Goal: Information Seeking & Learning: Learn about a topic

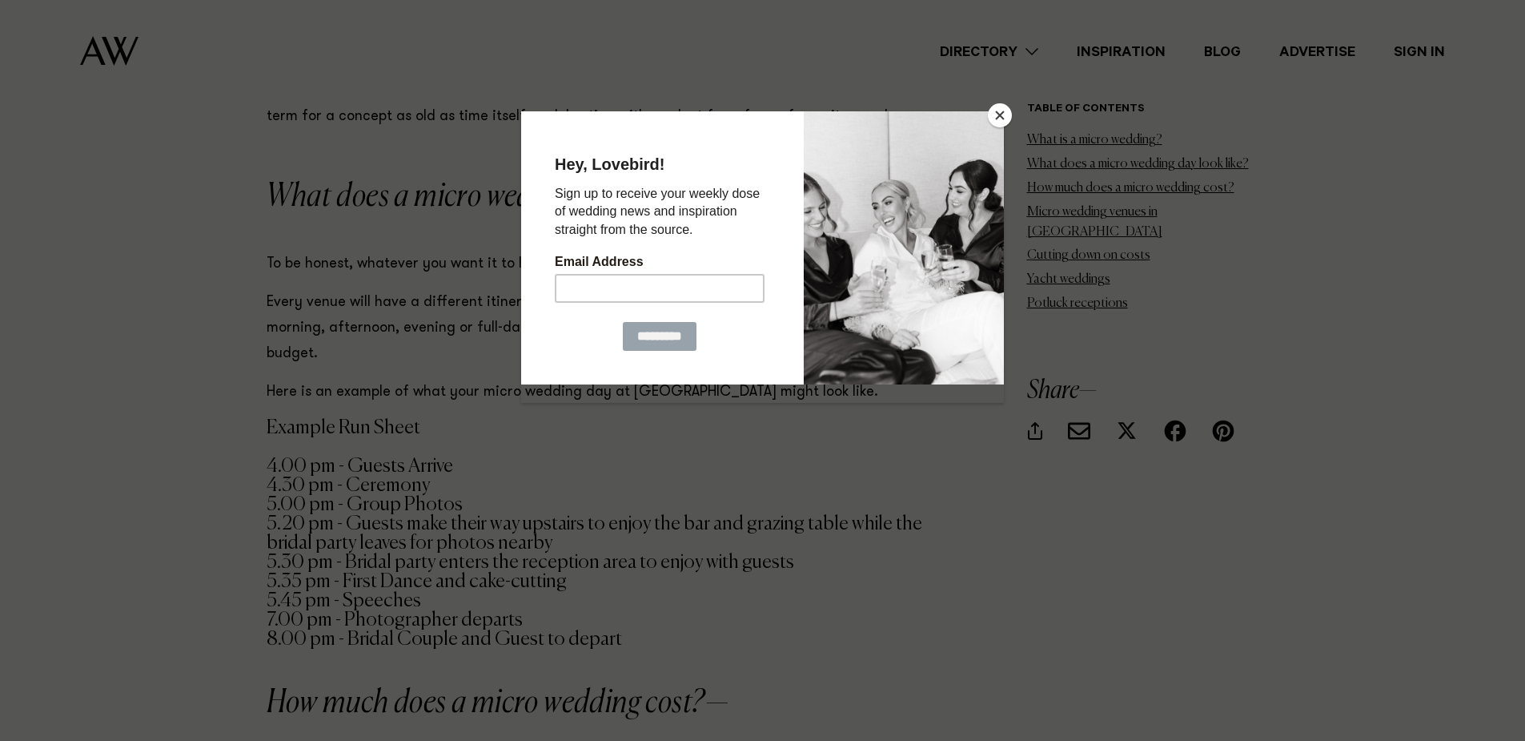
scroll to position [1842, 0]
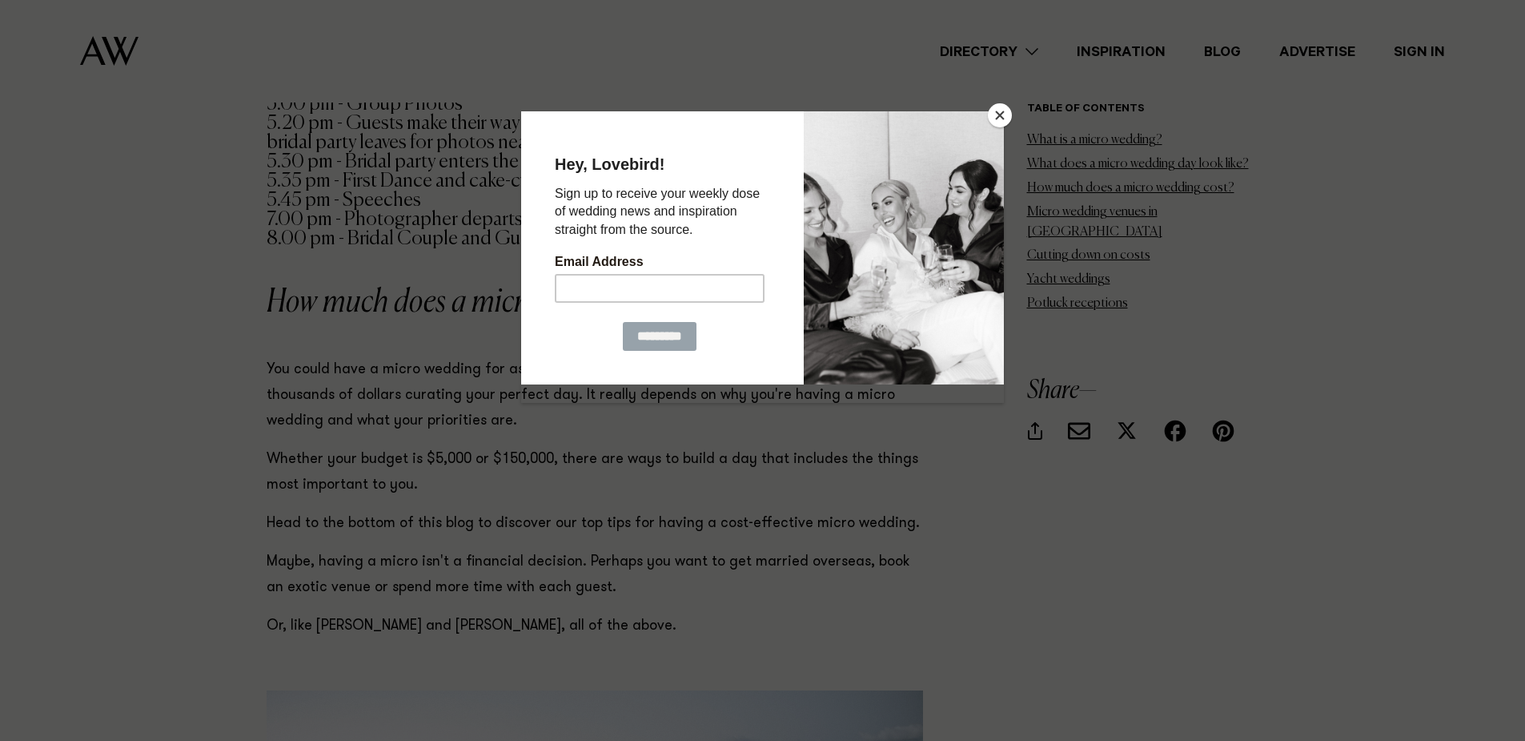
click at [1002, 115] on button "Close" at bounding box center [1000, 115] width 24 height 24
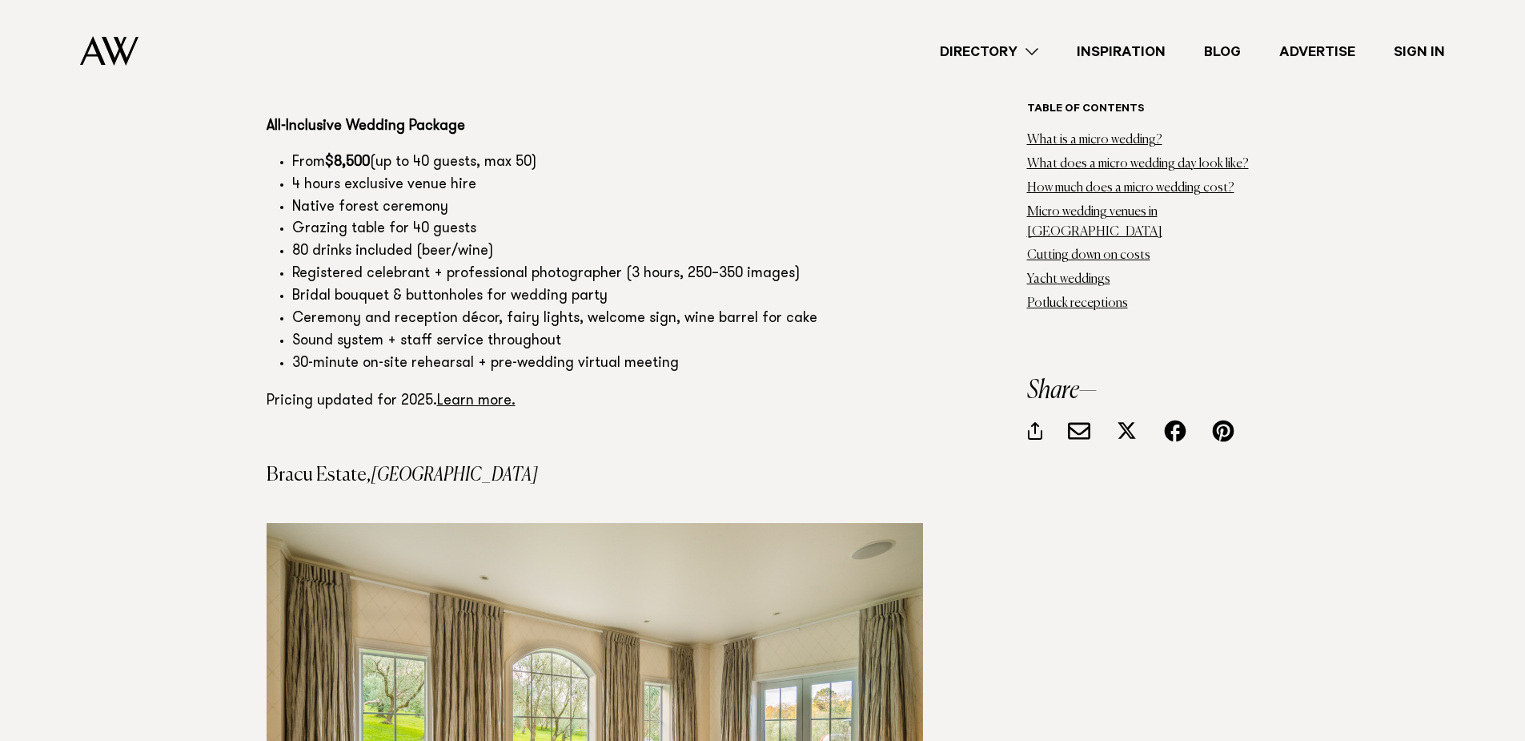
scroll to position [8968, 0]
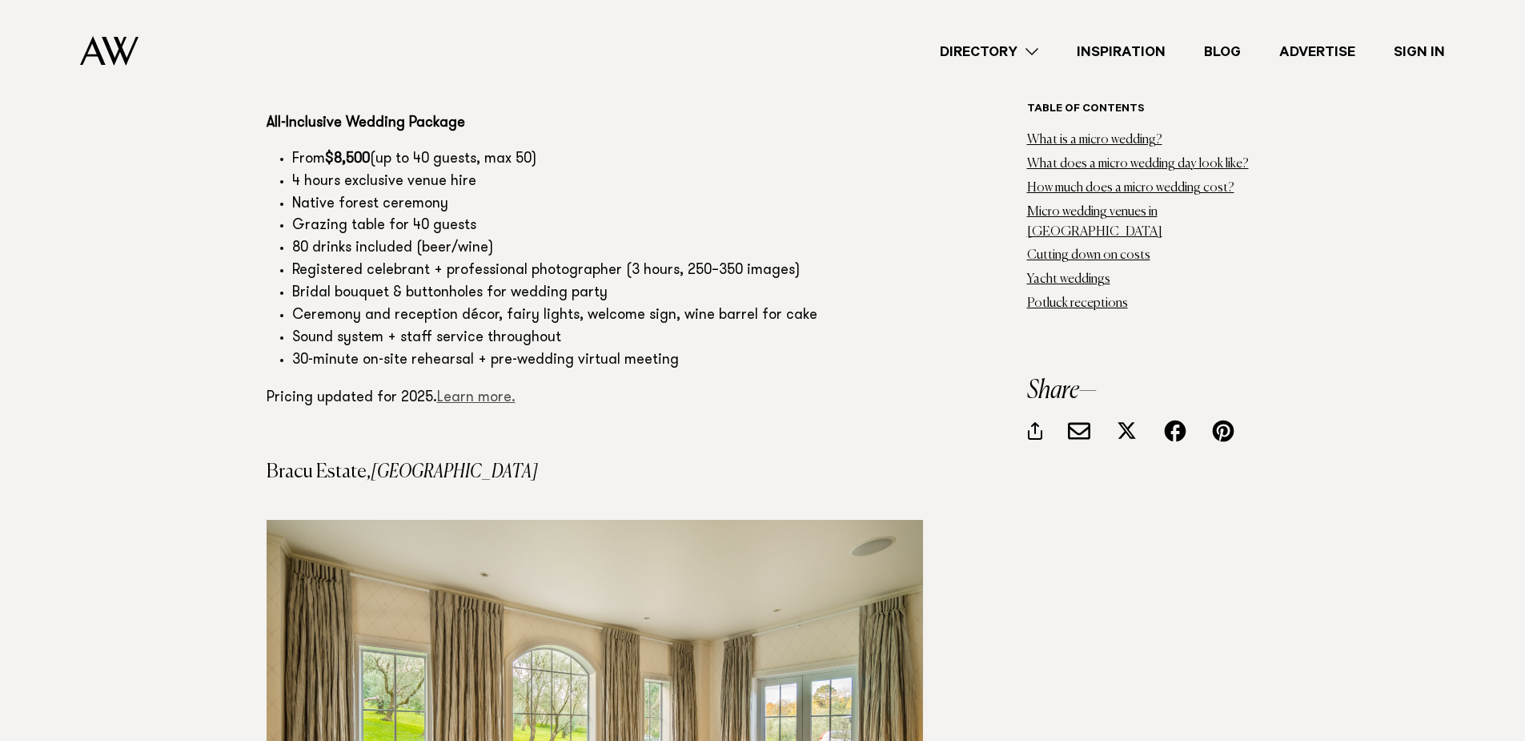
click at [459, 391] on link "Learn more." at bounding box center [476, 398] width 78 height 14
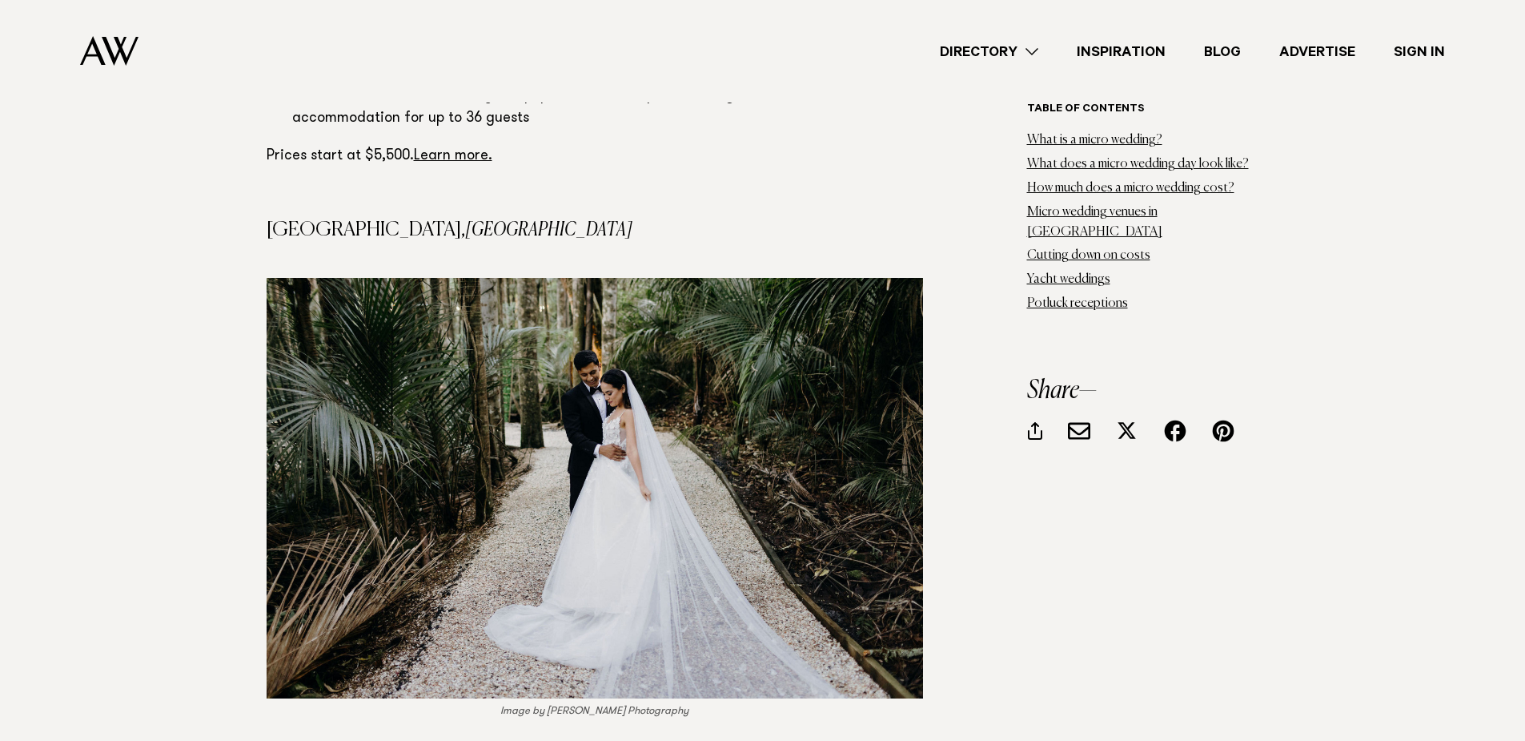
scroll to position [7927, 0]
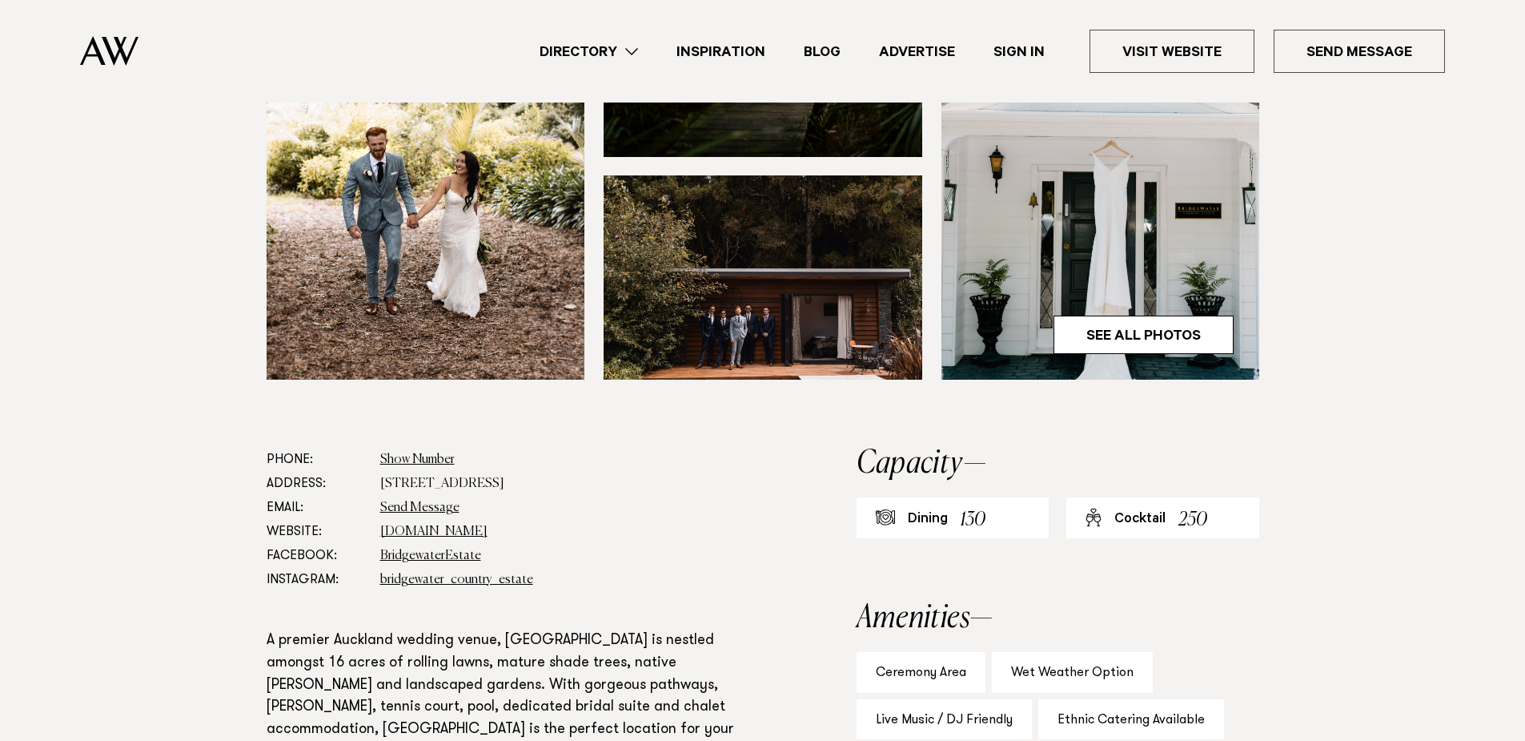
scroll to position [561, 0]
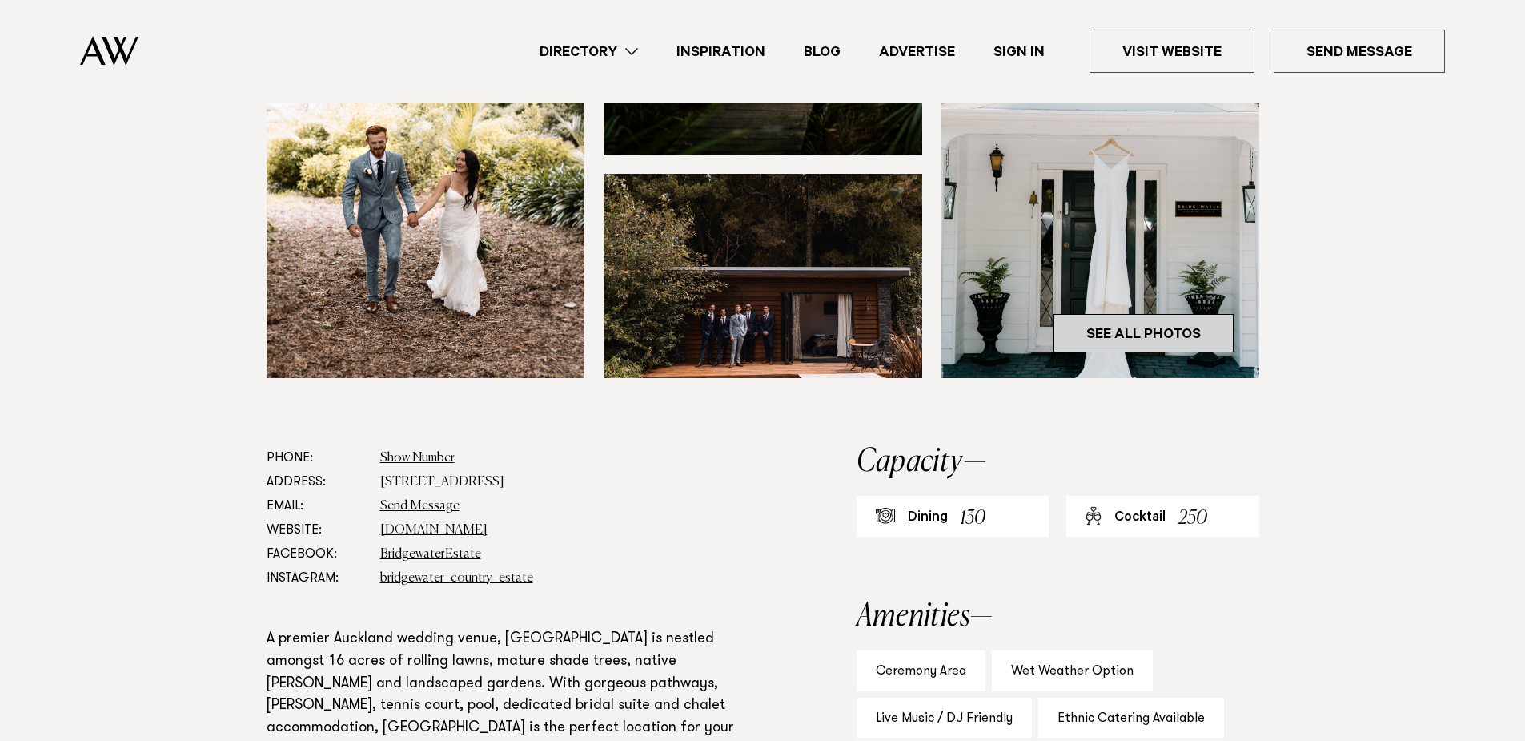
click at [1164, 352] on link "See All Photos" at bounding box center [1144, 333] width 180 height 38
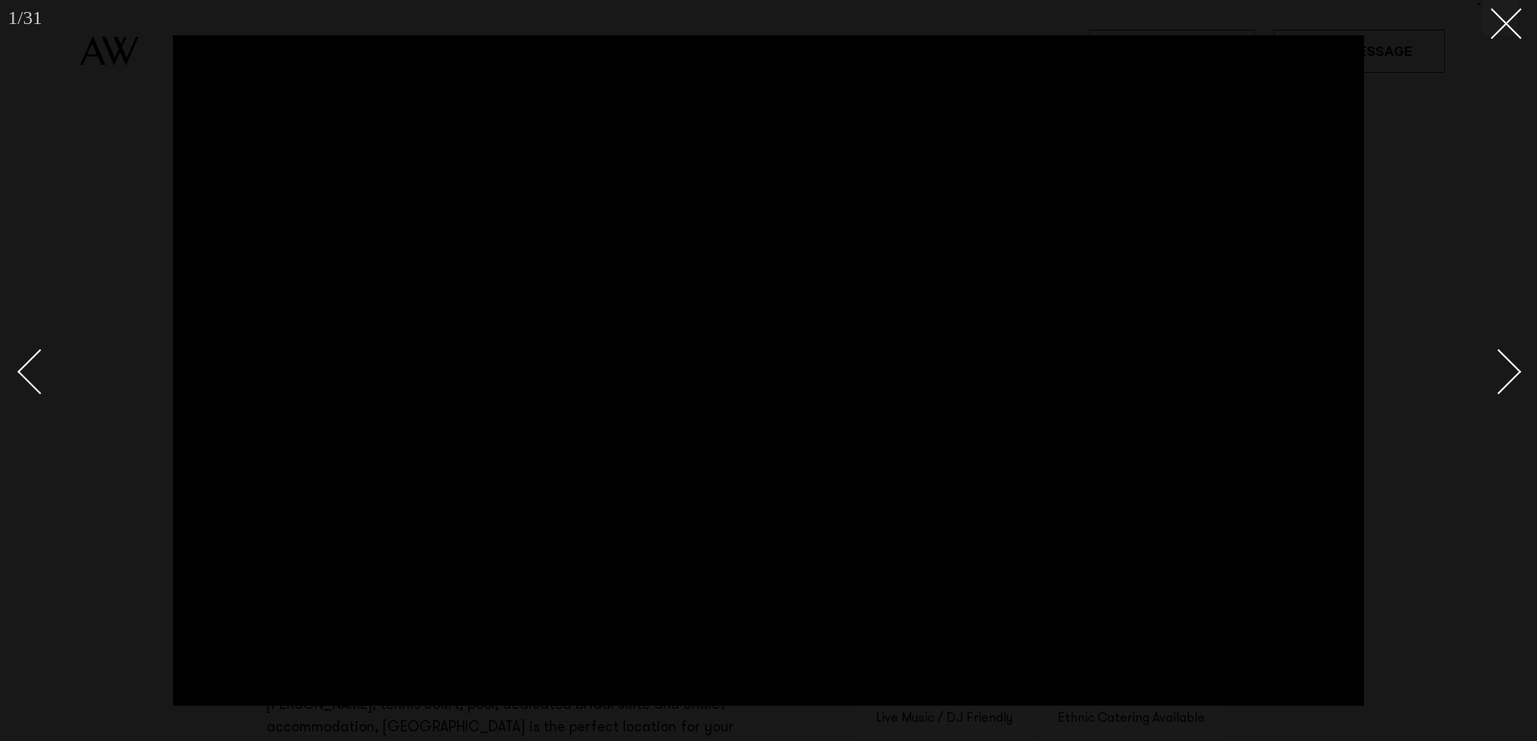
click at [1518, 32] on div at bounding box center [768, 370] width 1537 height 741
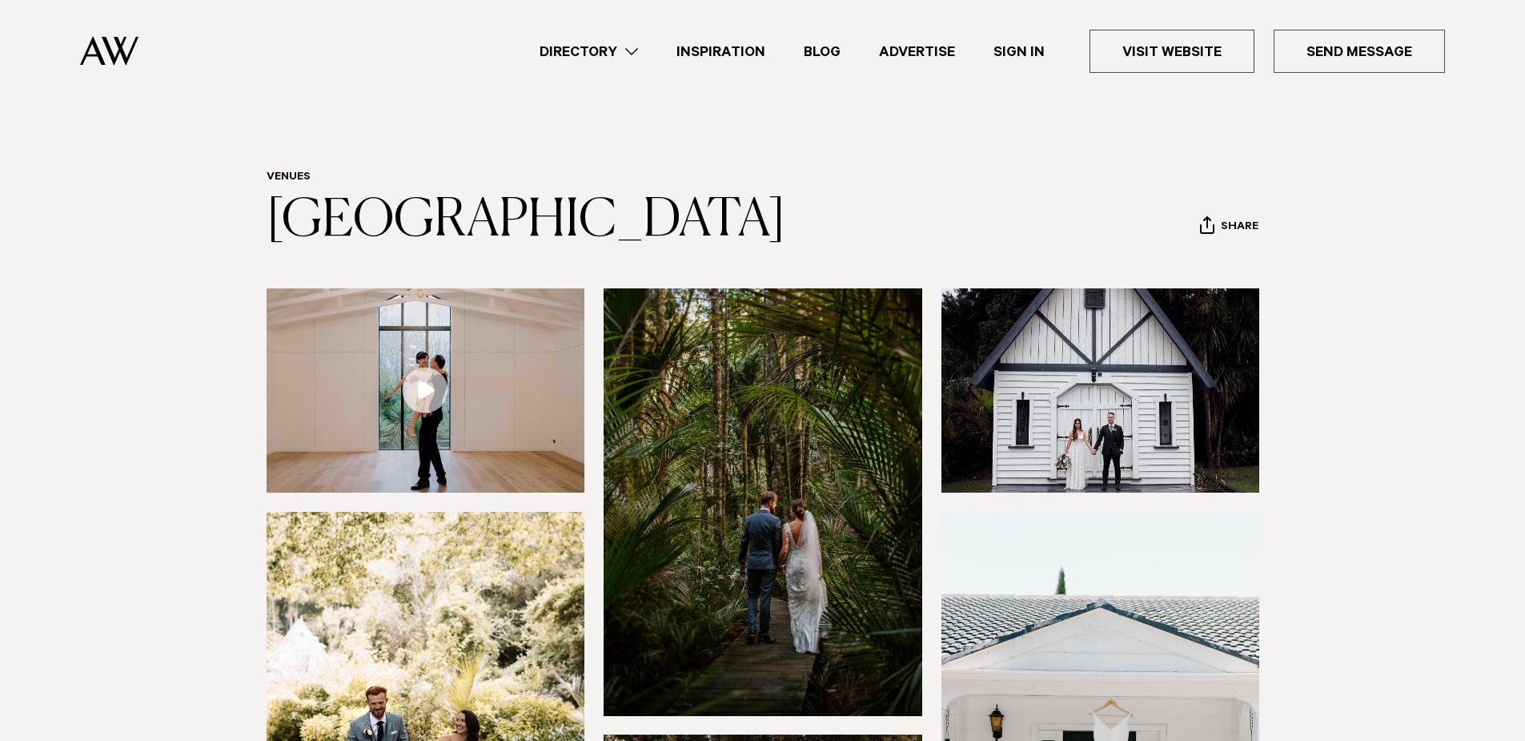
click at [782, 601] on img at bounding box center [763, 501] width 319 height 427
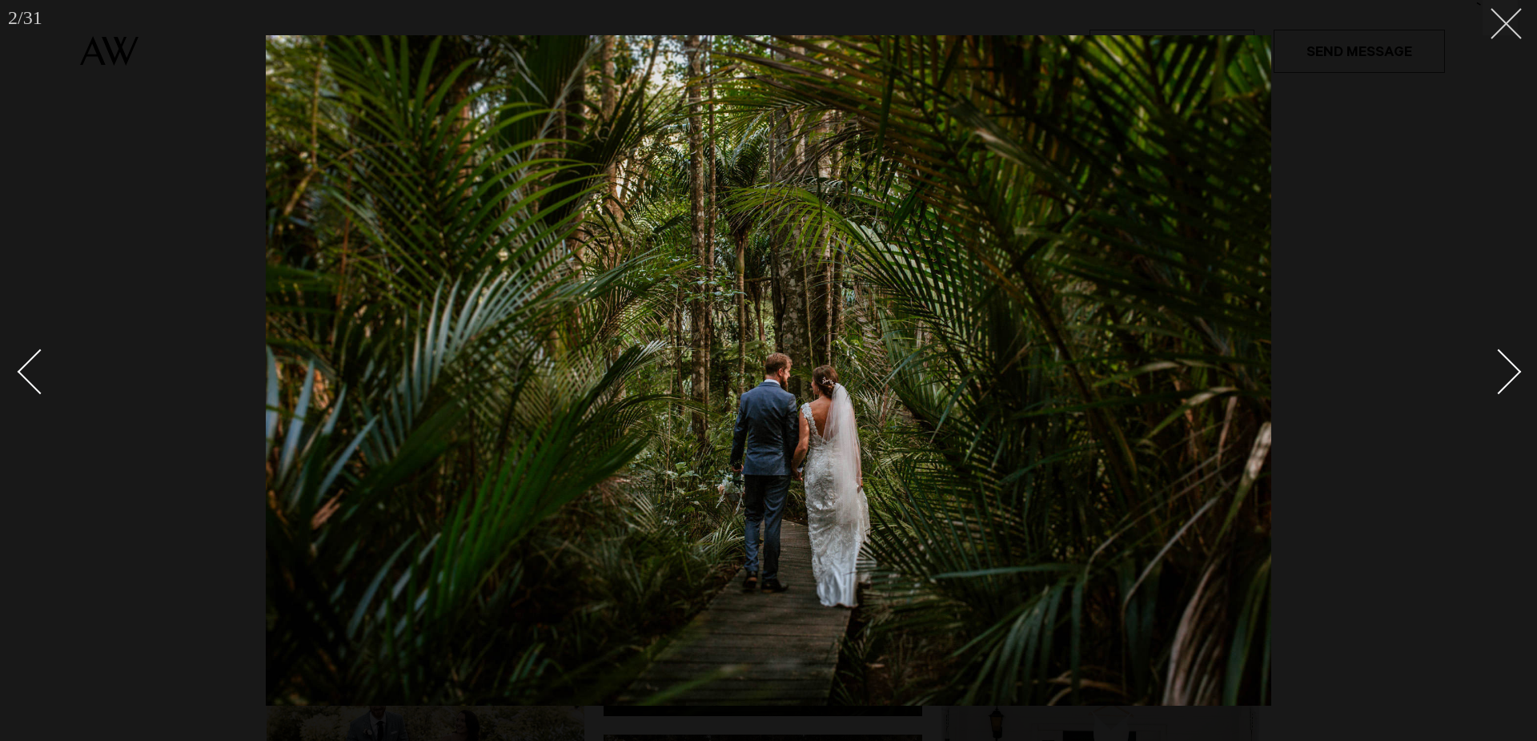
click at [1508, 34] on button at bounding box center [1500, 17] width 35 height 35
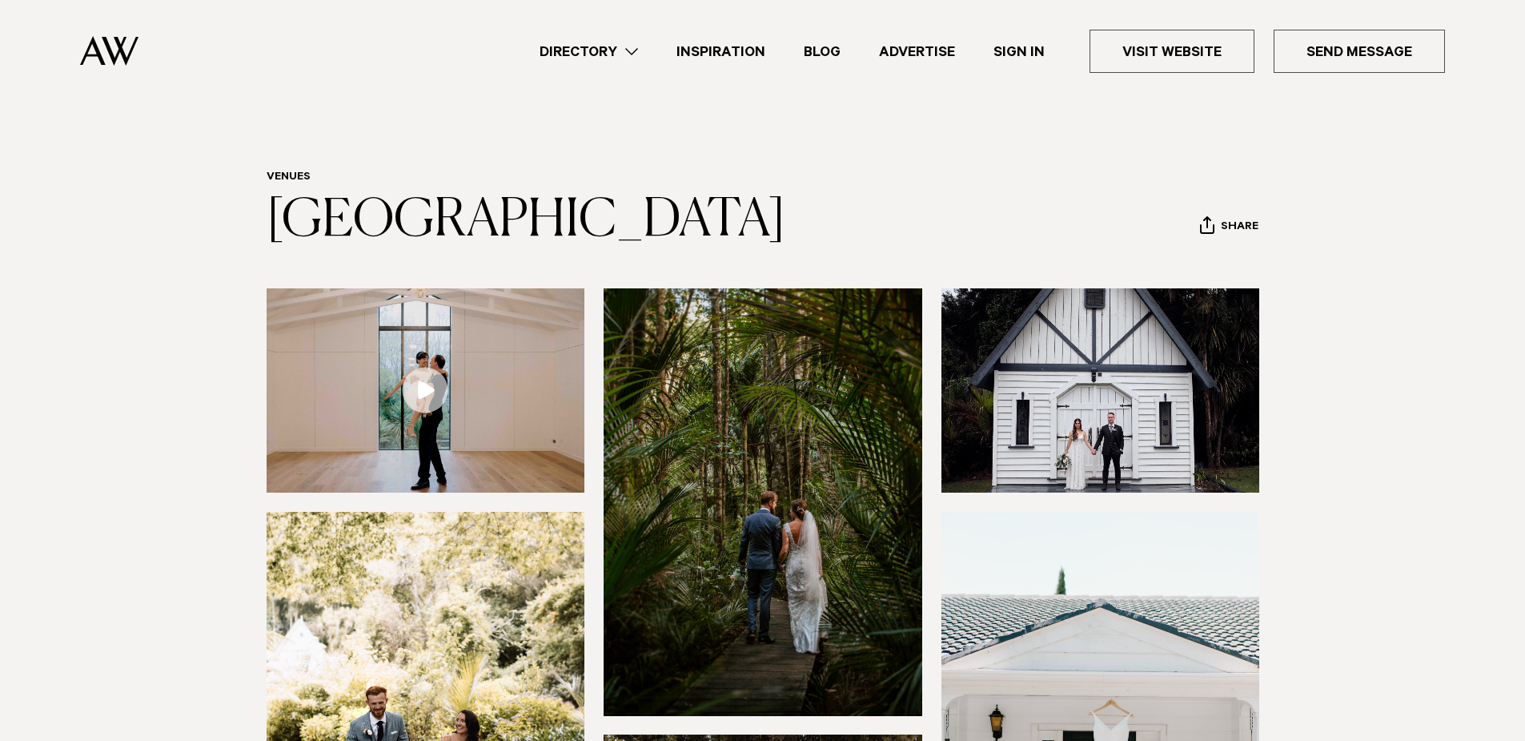
click at [641, 46] on link "Directory" at bounding box center [588, 52] width 137 height 22
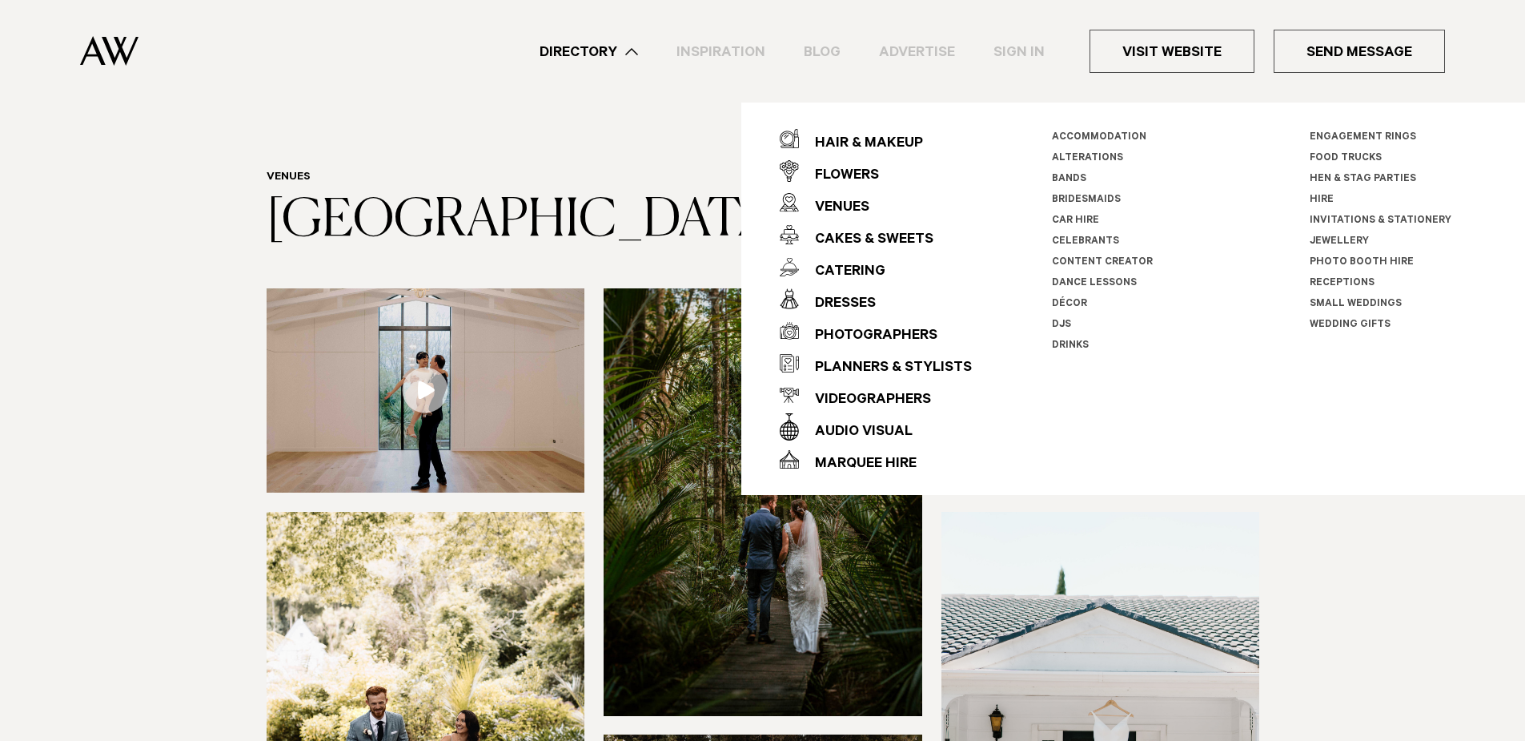
click at [659, 91] on div "Directory Hair & Makeup Flowers Venues Cakes & Sweets" at bounding box center [798, 51] width 1294 height 102
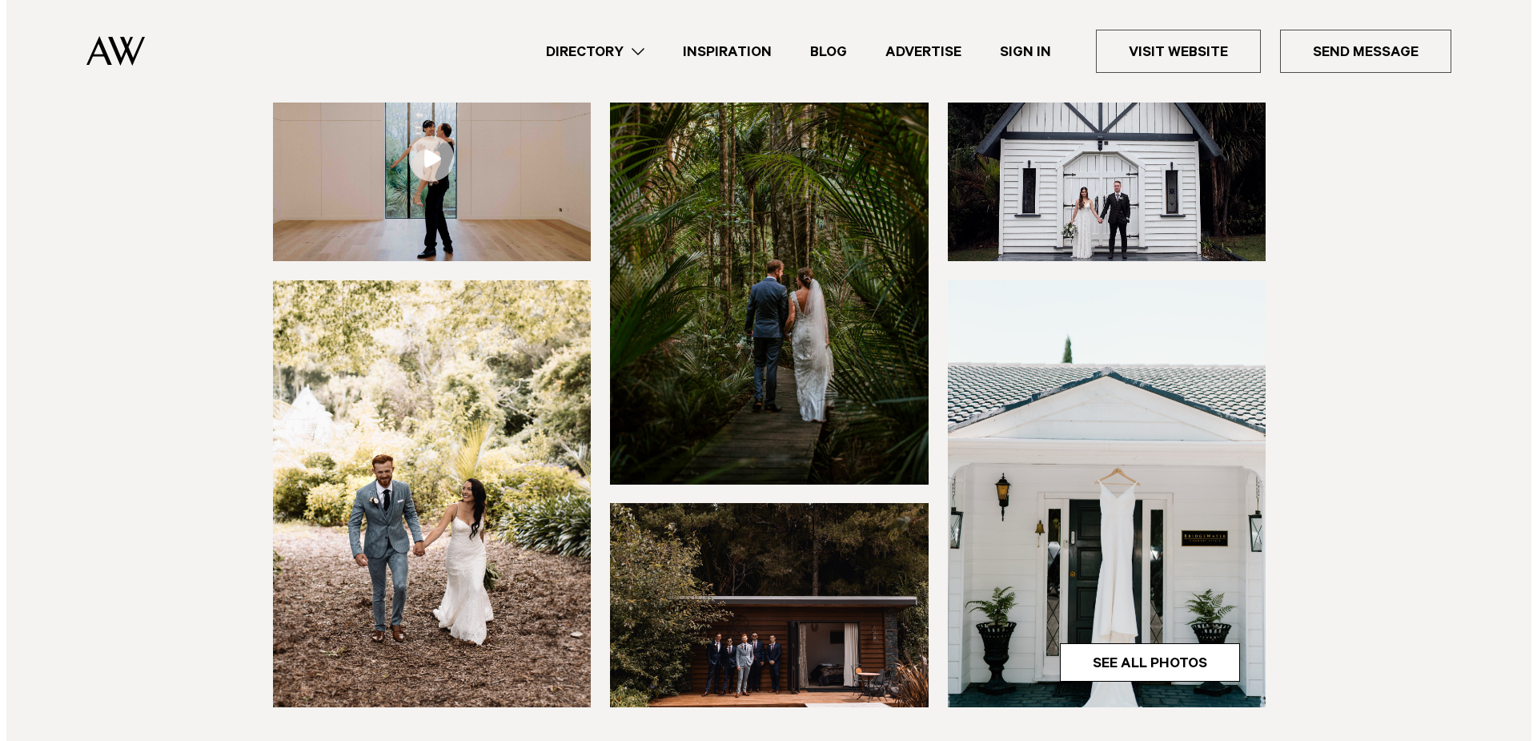
scroll to position [400, 0]
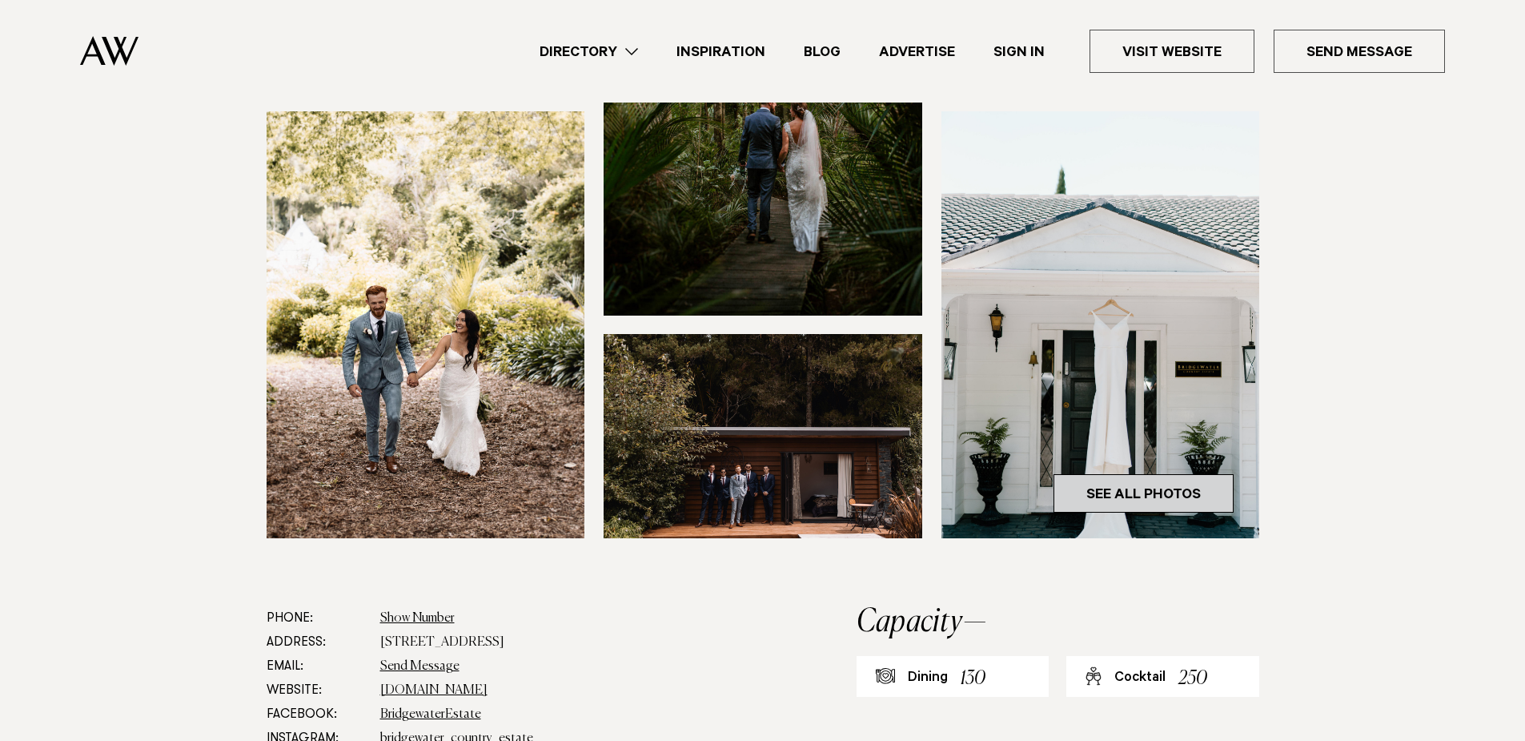
click at [1139, 512] on link "See All Photos" at bounding box center [1144, 493] width 180 height 38
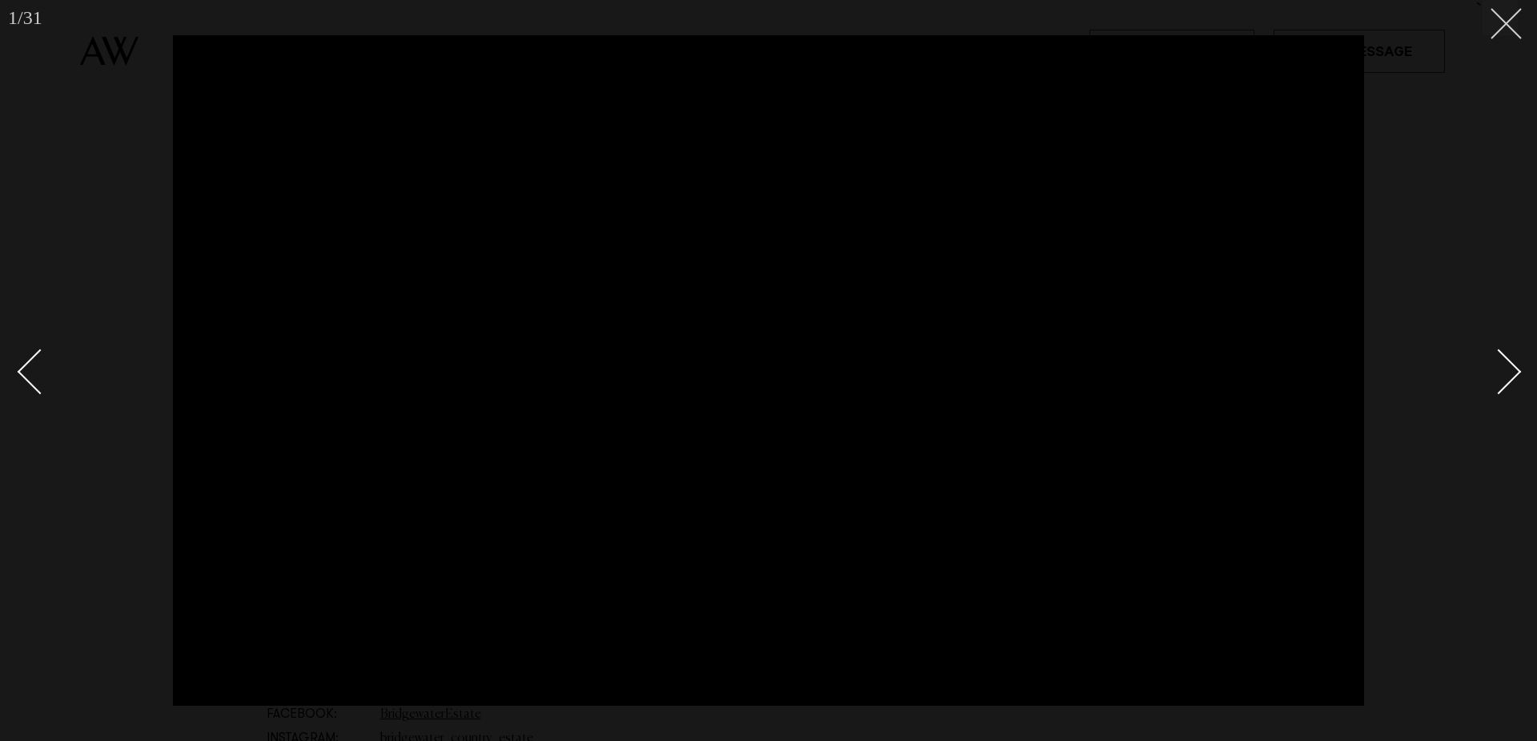
click at [1513, 18] on button at bounding box center [1500, 17] width 35 height 35
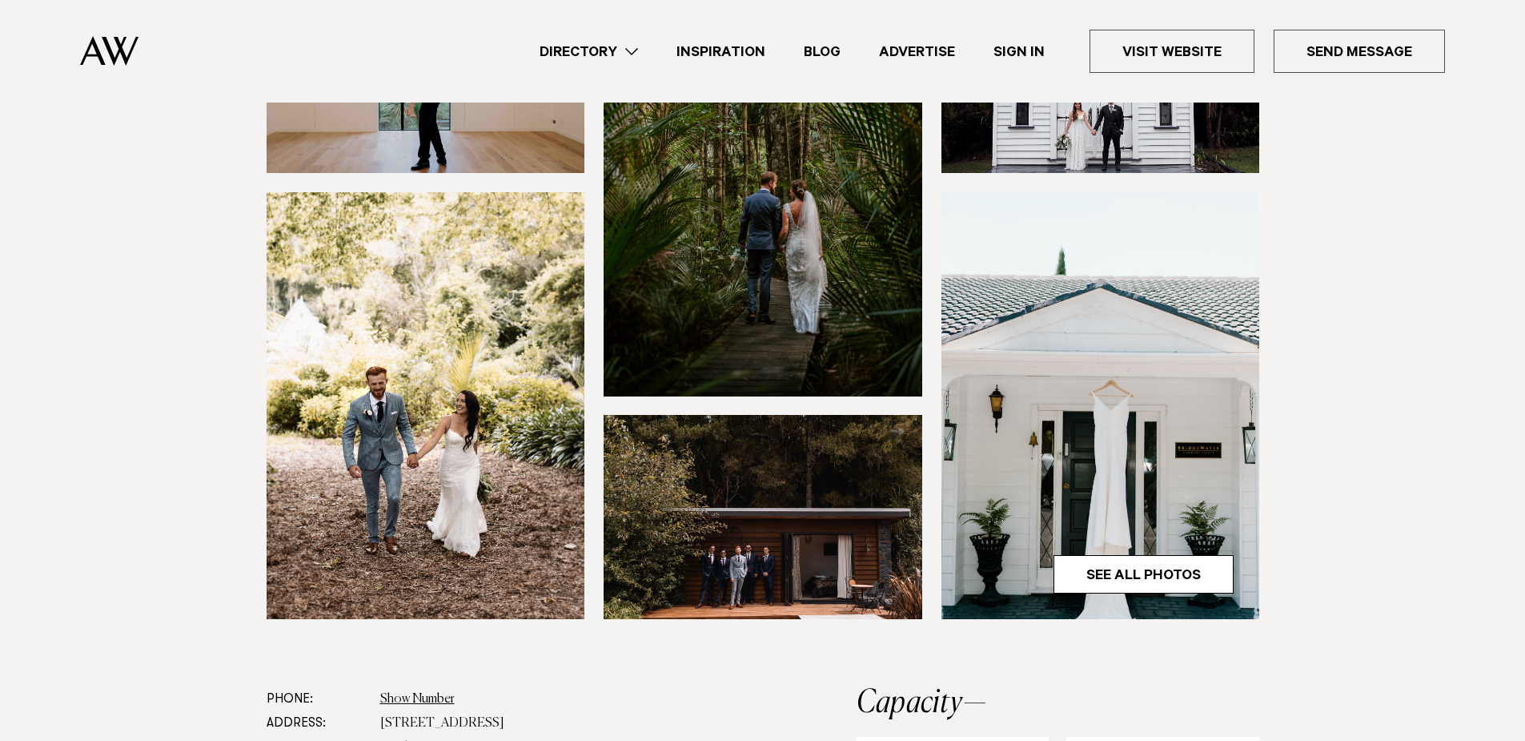
scroll to position [160, 0]
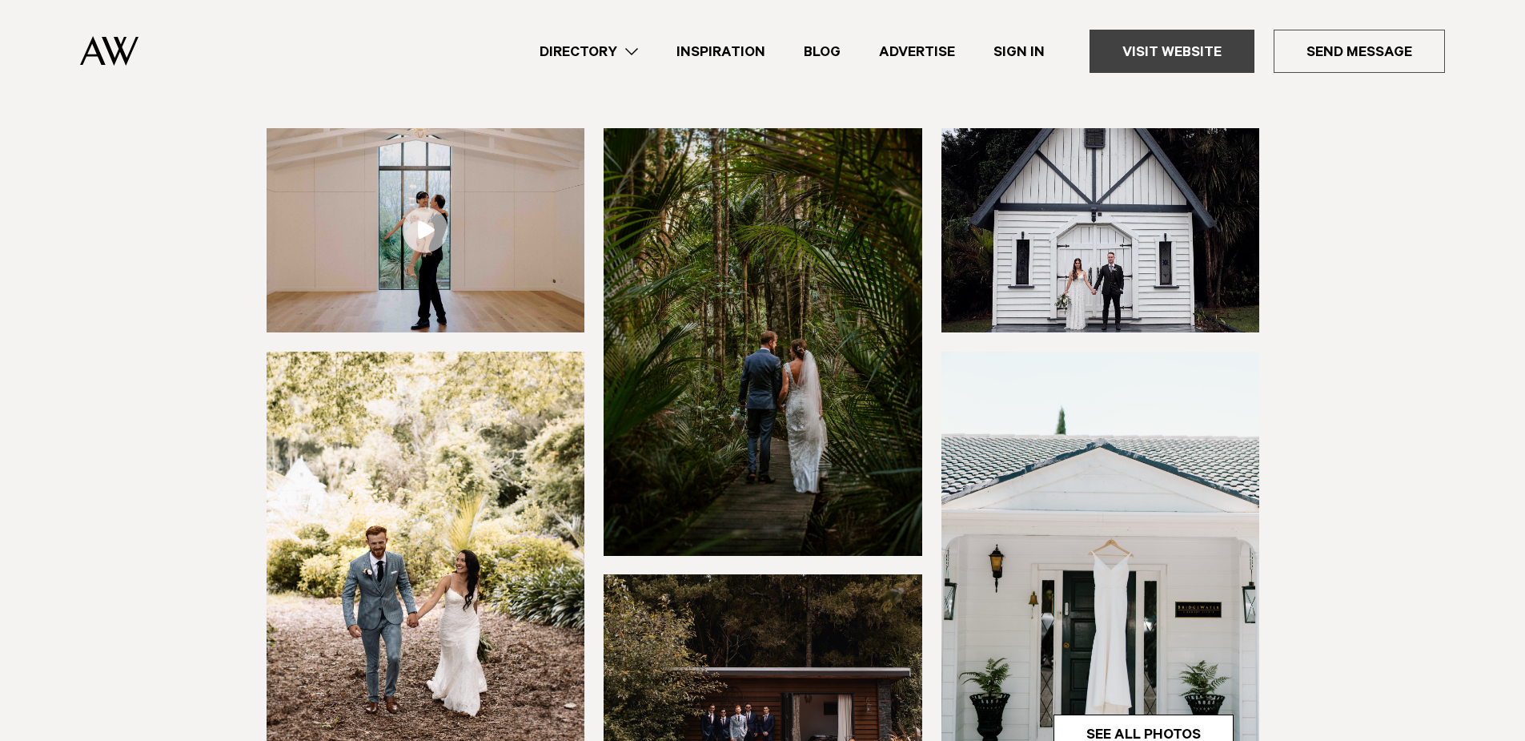
click at [1181, 46] on link "Visit Website" at bounding box center [1172, 51] width 165 height 43
